Goal: Task Accomplishment & Management: Complete application form

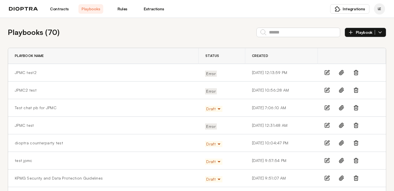
click at [368, 34] on span "Playbook" at bounding box center [365, 32] width 19 height 5
click at [29, 74] on link "JPMC test2" at bounding box center [26, 73] width 22 height 6
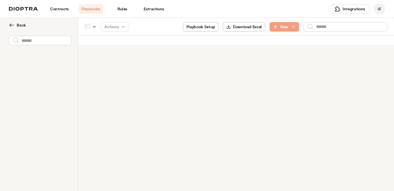
click at [207, 26] on button "Playbook Setup" at bounding box center [200, 26] width 35 height 9
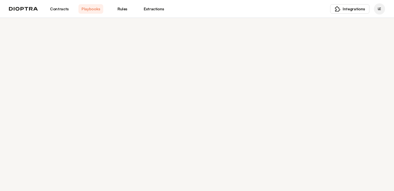
select select "******"
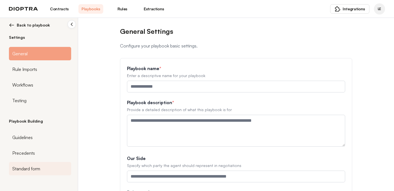
click at [53, 166] on div "Standard form" at bounding box center [40, 168] width 62 height 13
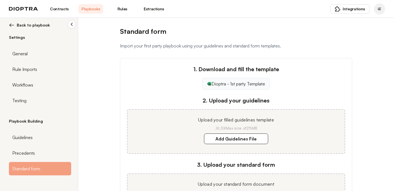
click at [225, 85] on link "Dioptra - 1st party Template" at bounding box center [236, 84] width 68 height 12
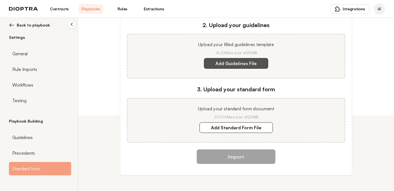
click at [227, 61] on label "Add Guidelines File" at bounding box center [236, 63] width 64 height 11
click at [0, 0] on template "Add Guidelines File" at bounding box center [0, 0] width 0 height 0
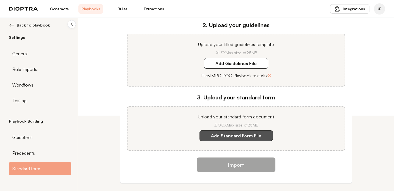
click at [230, 138] on label "Add Standard Form File" at bounding box center [236, 135] width 73 height 11
click at [0, 0] on document "Add Standard Form File" at bounding box center [0, 0] width 0 height 0
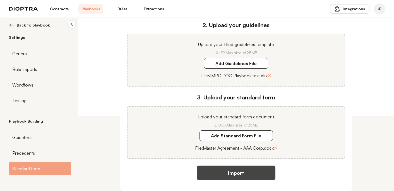
click at [241, 171] on button "Import" at bounding box center [236, 173] width 79 height 15
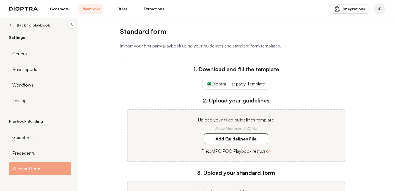
click at [27, 25] on span "Back to playbook" at bounding box center [33, 25] width 33 height 6
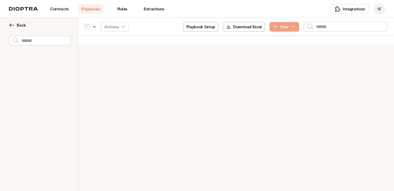
click at [88, 11] on link "Playbooks" at bounding box center [90, 8] width 25 height 9
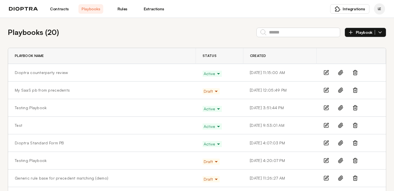
click at [95, 9] on link "Playbooks" at bounding box center [90, 8] width 25 height 9
click at [362, 31] on span "Playbook" at bounding box center [365, 32] width 19 height 5
click at [363, 45] on li "Manually" at bounding box center [365, 45] width 41 height 11
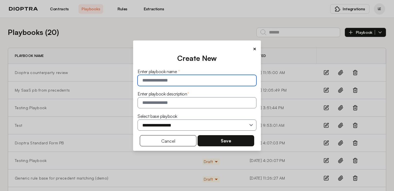
click at [138, 80] on input "text" at bounding box center [197, 80] width 119 height 11
click at [141, 80] on input "text" at bounding box center [197, 80] width 119 height 11
type input "**********"
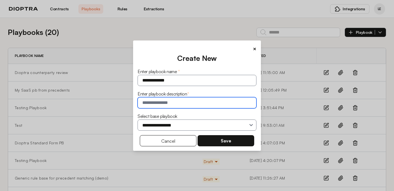
click at [138, 105] on input "text" at bounding box center [197, 102] width 119 height 11
type input "****"
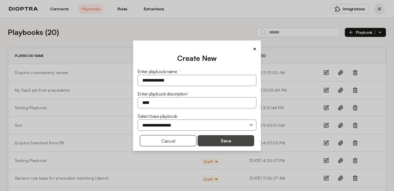
click at [218, 142] on button "Save" at bounding box center [226, 140] width 57 height 11
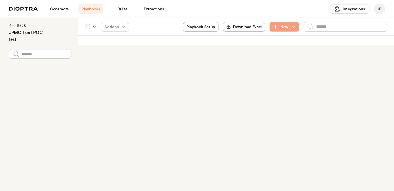
click at [205, 25] on button "Playbook Setup" at bounding box center [200, 26] width 35 height 9
click at [196, 26] on button "Playbook Setup" at bounding box center [200, 26] width 35 height 9
click at [16, 25] on button "Back" at bounding box center [40, 25] width 62 height 6
click at [8, 23] on div "**********" at bounding box center [39, 113] width 78 height 191
click at [13, 24] on img at bounding box center [12, 25] width 6 height 6
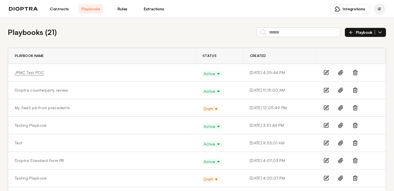
click at [36, 71] on link "JPMC Test POC" at bounding box center [30, 73] width 30 height 6
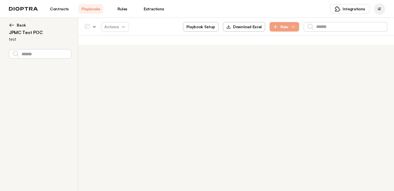
click at [206, 28] on button "Playbook Setup" at bounding box center [200, 26] width 35 height 9
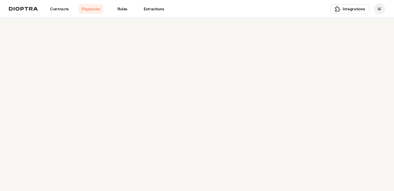
select select "******"
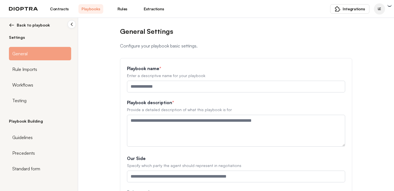
type input "**********"
type textarea "****"
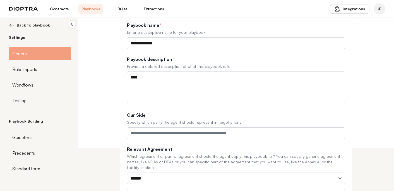
scroll to position [97, 0]
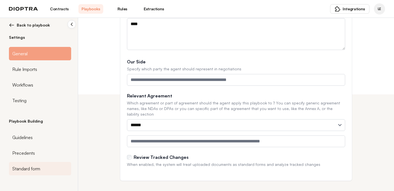
click at [35, 168] on span "Standard form" at bounding box center [26, 168] width 28 height 7
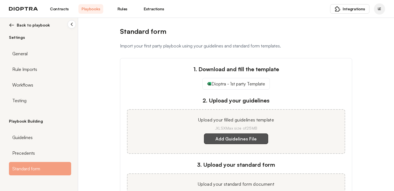
click at [253, 140] on label "Add Guidelines File" at bounding box center [236, 138] width 64 height 11
click at [0, 0] on template "Add Guidelines File" at bounding box center [0, 0] width 0 height 0
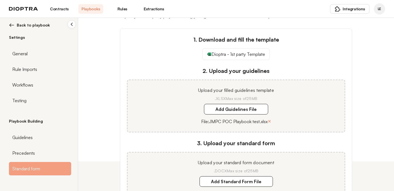
scroll to position [34, 0]
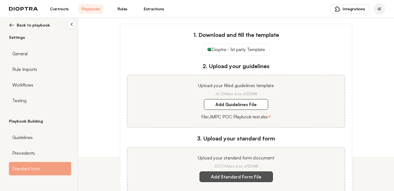
click at [243, 176] on label "Add Standard Form File" at bounding box center [236, 176] width 73 height 11
click at [0, 0] on document "Add Standard Form File" at bounding box center [0, 0] width 0 height 0
click at [243, 176] on label "Add Standard Form File" at bounding box center [236, 176] width 73 height 11
click at [0, 0] on document "Add Standard Form File" at bounding box center [0, 0] width 0 height 0
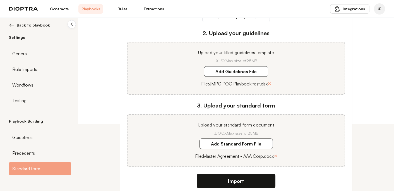
scroll to position [91, 0]
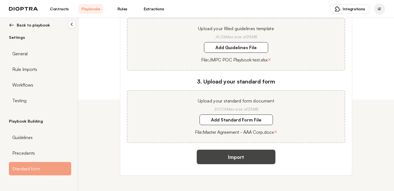
click at [249, 159] on button "Import" at bounding box center [236, 157] width 79 height 15
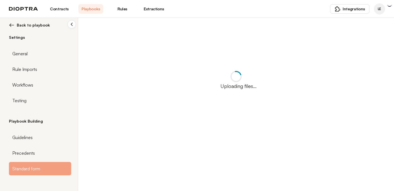
scroll to position [0, 0]
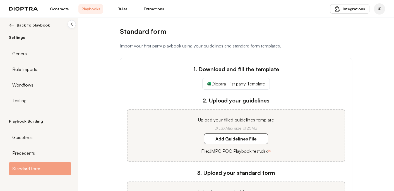
click at [39, 23] on span "Back to playbook" at bounding box center [33, 25] width 33 height 6
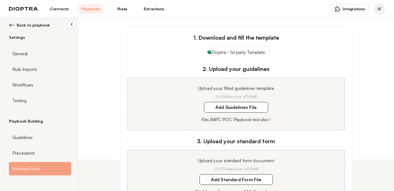
scroll to position [91, 0]
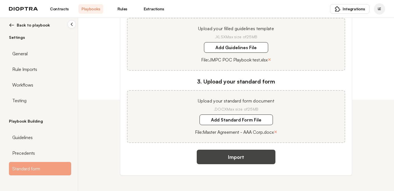
click at [222, 156] on button "Import" at bounding box center [236, 157] width 79 height 15
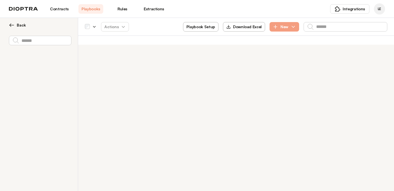
click at [17, 25] on span "Back" at bounding box center [21, 25] width 9 height 6
click at [63, 11] on link "Contracts" at bounding box center [59, 8] width 25 height 9
click at [90, 8] on link "Playbooks" at bounding box center [90, 8] width 25 height 9
click at [93, 11] on link "Playbooks" at bounding box center [90, 8] width 25 height 9
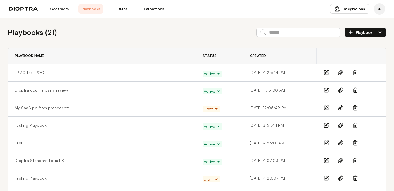
click at [37, 71] on link "JPMC Test POC" at bounding box center [30, 73] width 30 height 6
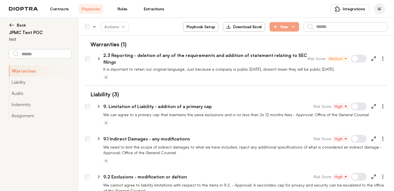
click at [62, 10] on link "Contracts" at bounding box center [59, 8] width 25 height 9
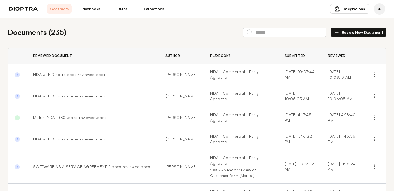
click at [357, 34] on button "Review New Document" at bounding box center [358, 32] width 55 height 9
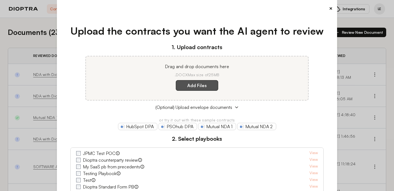
click at [209, 87] on label "Add Files" at bounding box center [197, 85] width 42 height 11
click at [0, 0] on here "Add Files" at bounding box center [0, 0] width 0 height 0
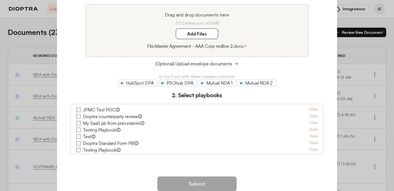
scroll to position [61, 0]
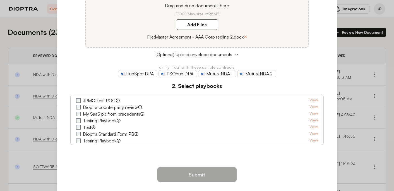
click at [103, 100] on label "JPMC Test POC" at bounding box center [99, 100] width 33 height 7
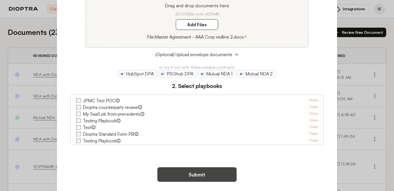
click at [196, 181] on button "Submit" at bounding box center [196, 174] width 79 height 15
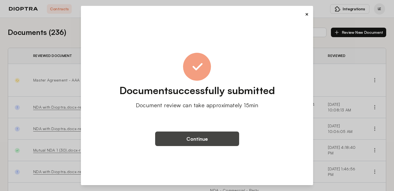
click at [199, 141] on button "Continue" at bounding box center [197, 139] width 84 height 15
